Goal: Information Seeking & Learning: Learn about a topic

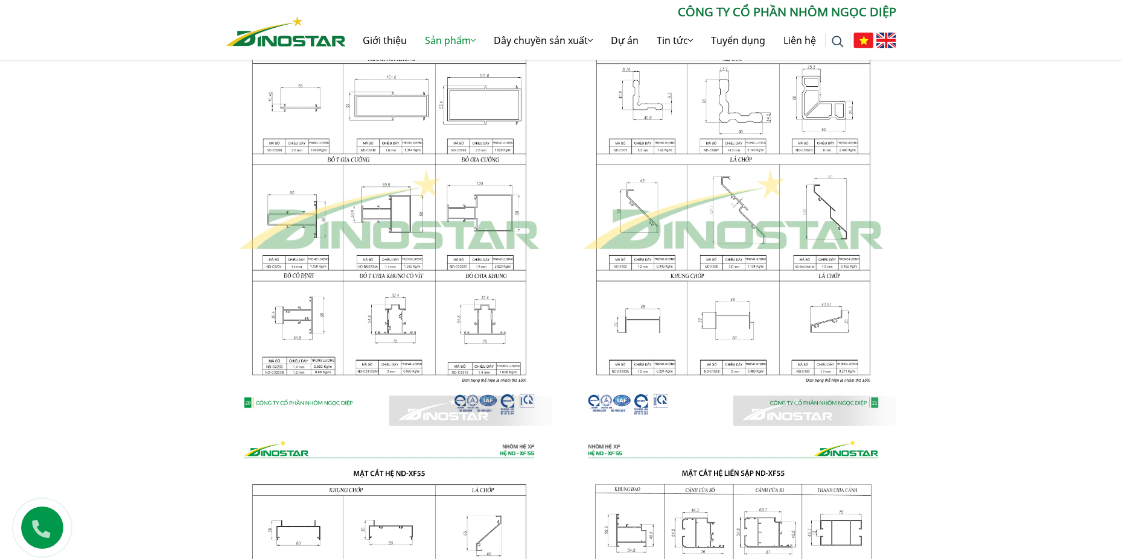
scroll to position [966, 0]
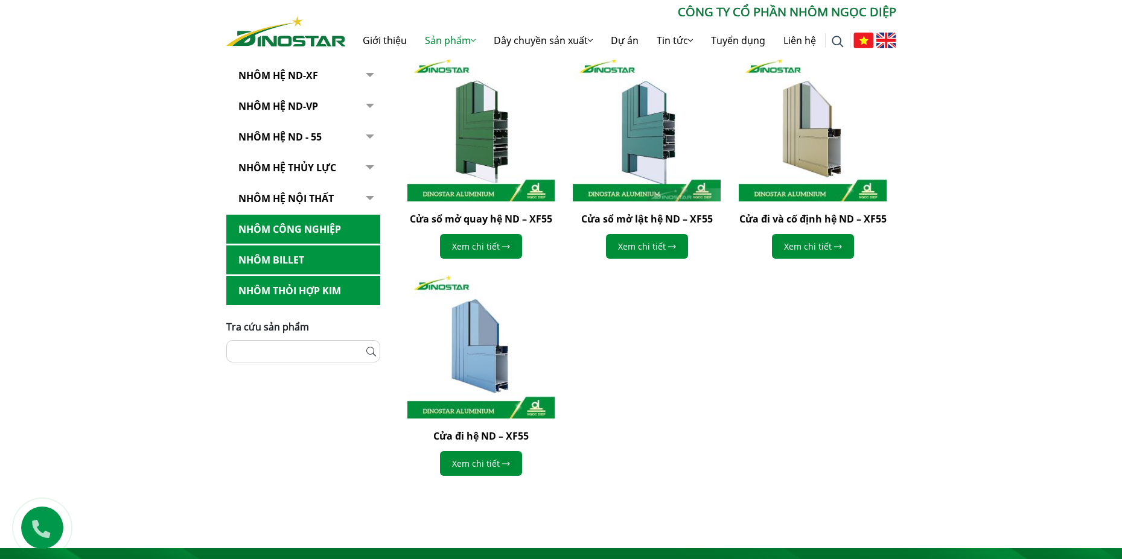
click at [368, 76] on button "button" at bounding box center [368, 76] width 24 height 30
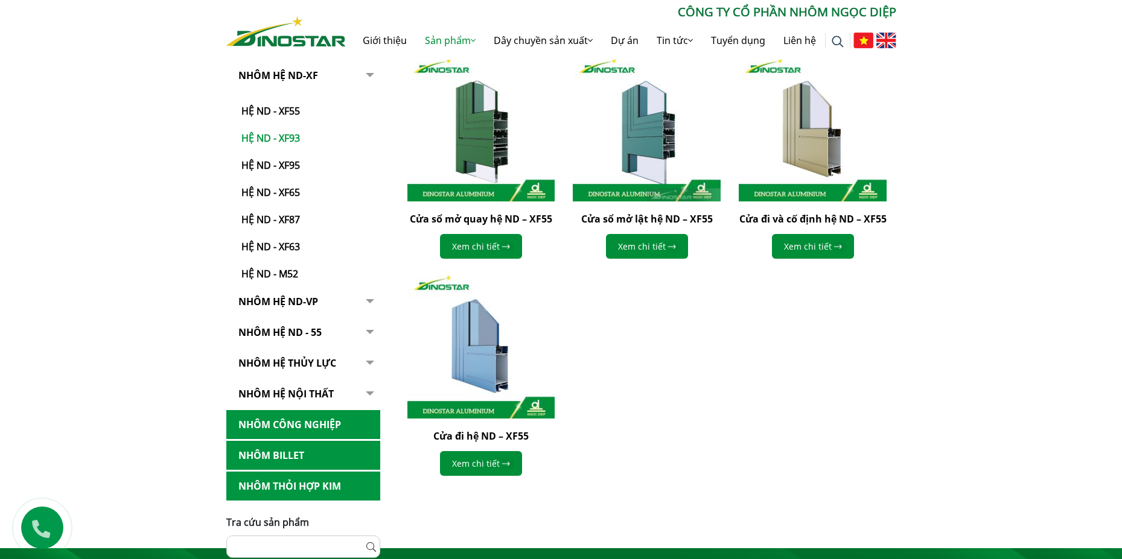
click at [281, 139] on link "Hệ ND - XF93" at bounding box center [306, 132] width 148 height 27
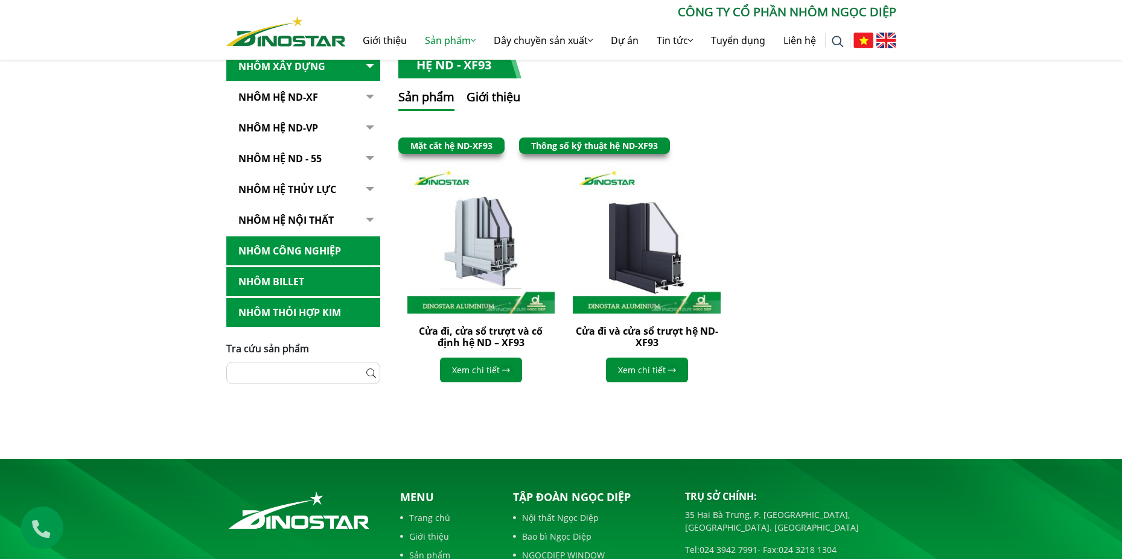
scroll to position [189, 0]
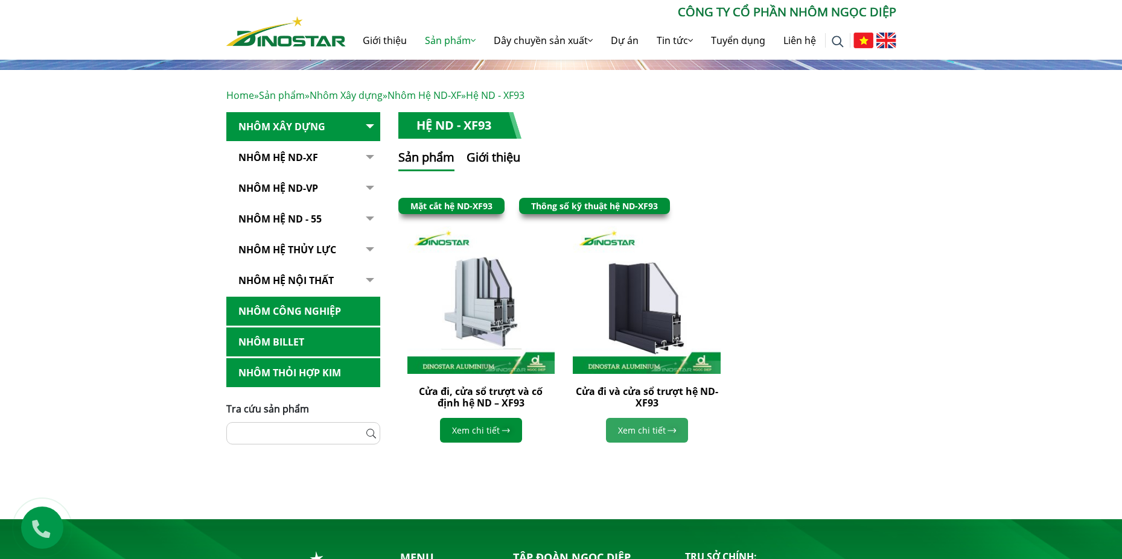
click at [653, 428] on link "Xem chi tiết" at bounding box center [647, 430] width 82 height 25
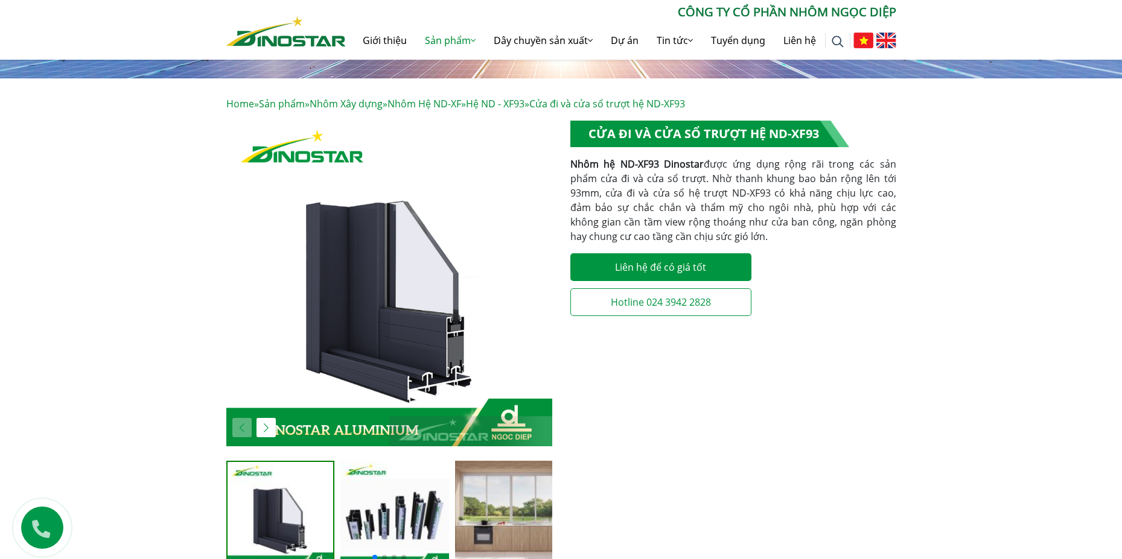
scroll to position [422, 0]
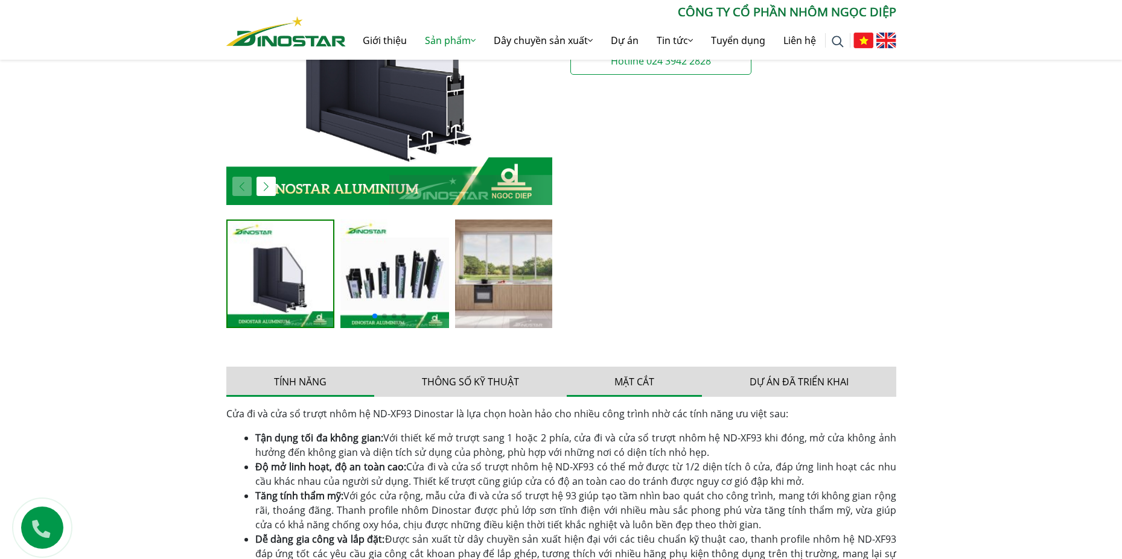
click at [648, 382] on button "Mặt cắt" at bounding box center [634, 382] width 135 height 30
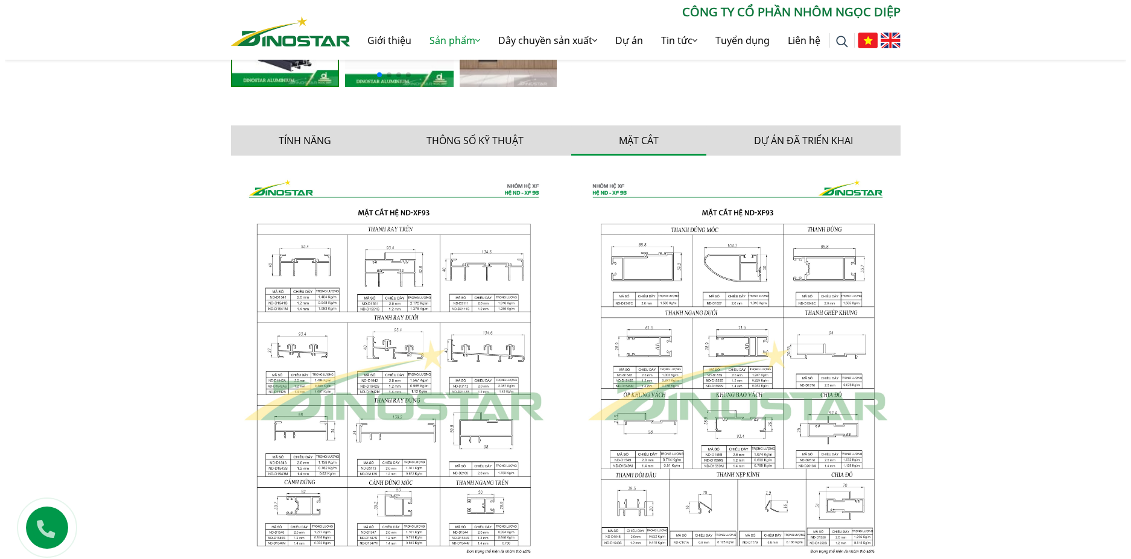
scroll to position [724, 0]
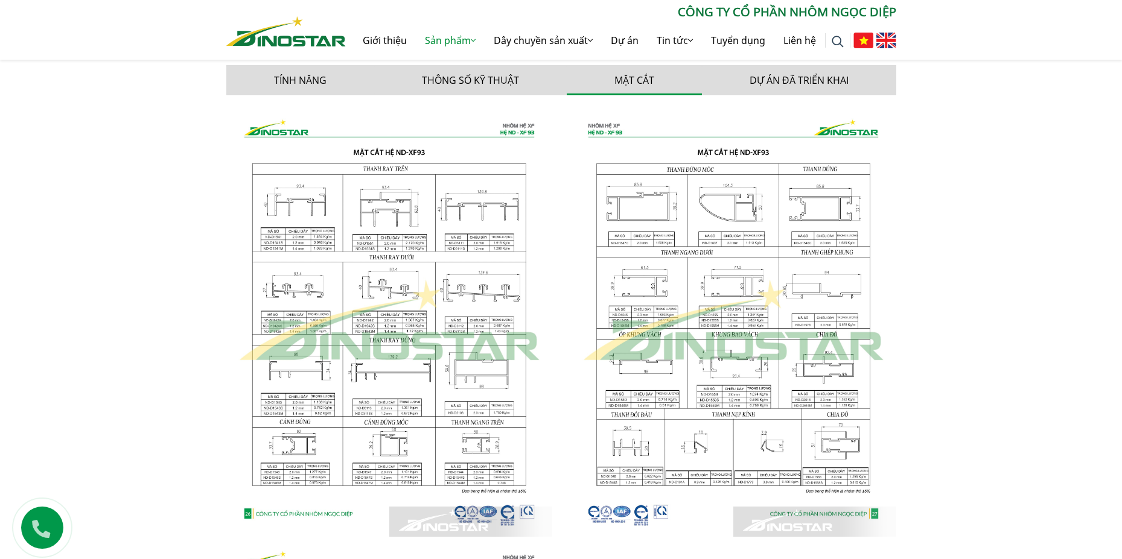
click at [731, 384] on img at bounding box center [733, 321] width 326 height 432
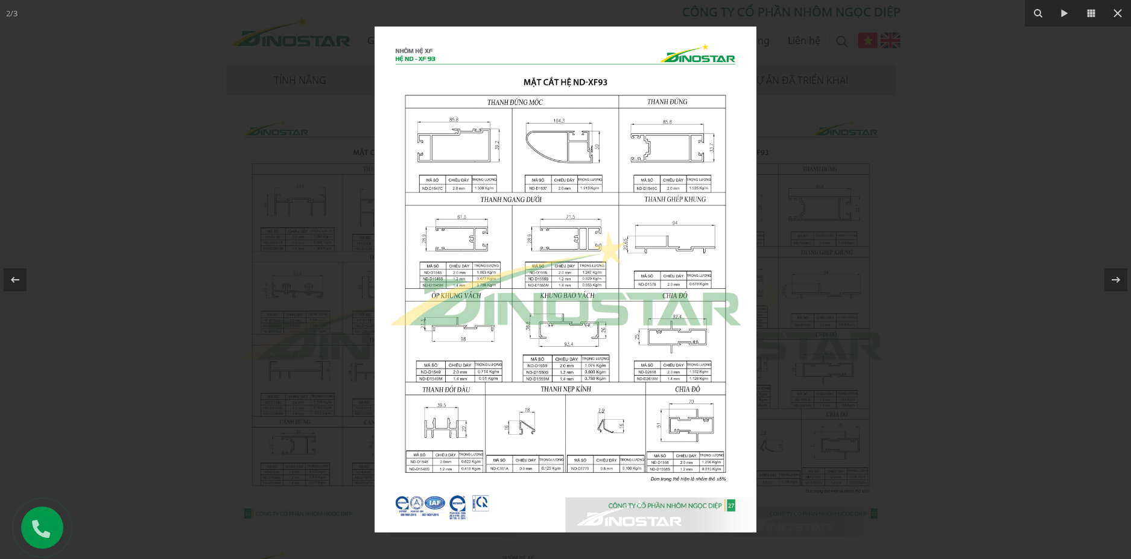
click at [567, 379] on img at bounding box center [566, 280] width 382 height 506
